Goal: Task Accomplishment & Management: Manage account settings

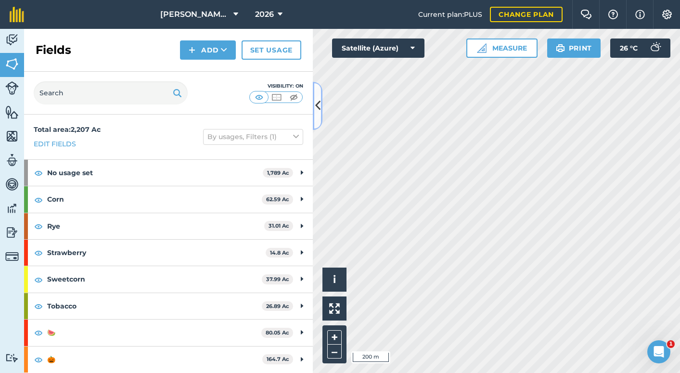
click at [315, 103] on icon at bounding box center [317, 105] width 5 height 17
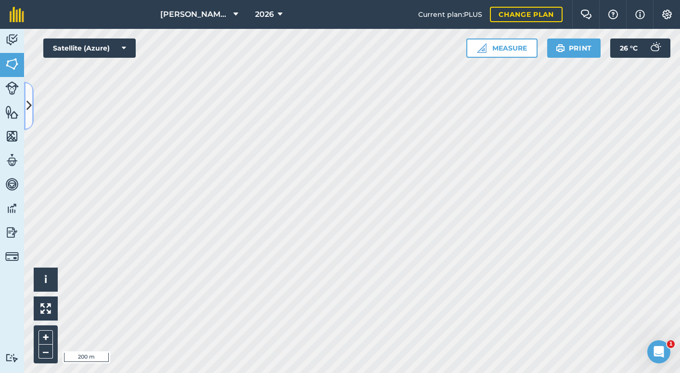
click at [26, 110] on icon at bounding box center [28, 105] width 5 height 17
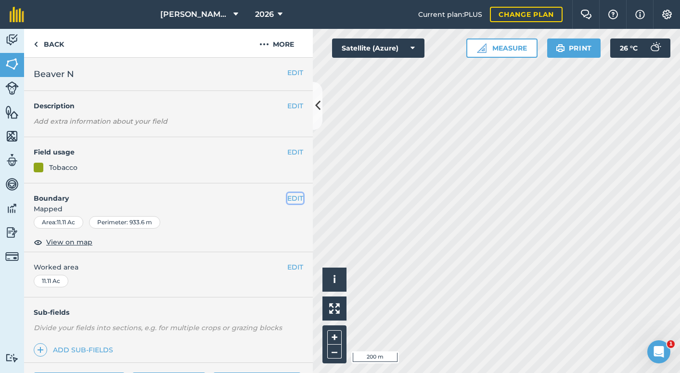
click at [294, 196] on button "EDIT" at bounding box center [295, 198] width 16 height 11
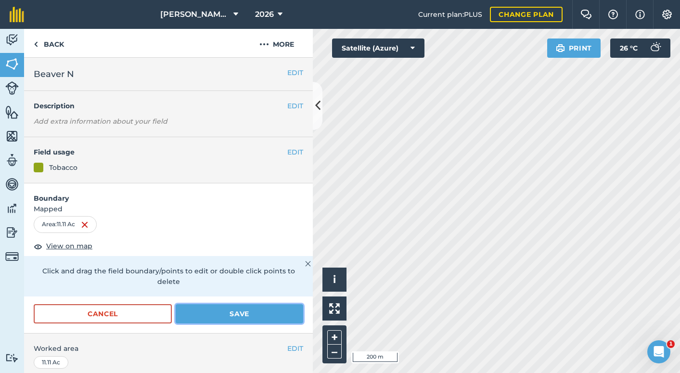
click at [211, 306] on button "Save" at bounding box center [240, 313] width 128 height 19
